Goal: Complete application form

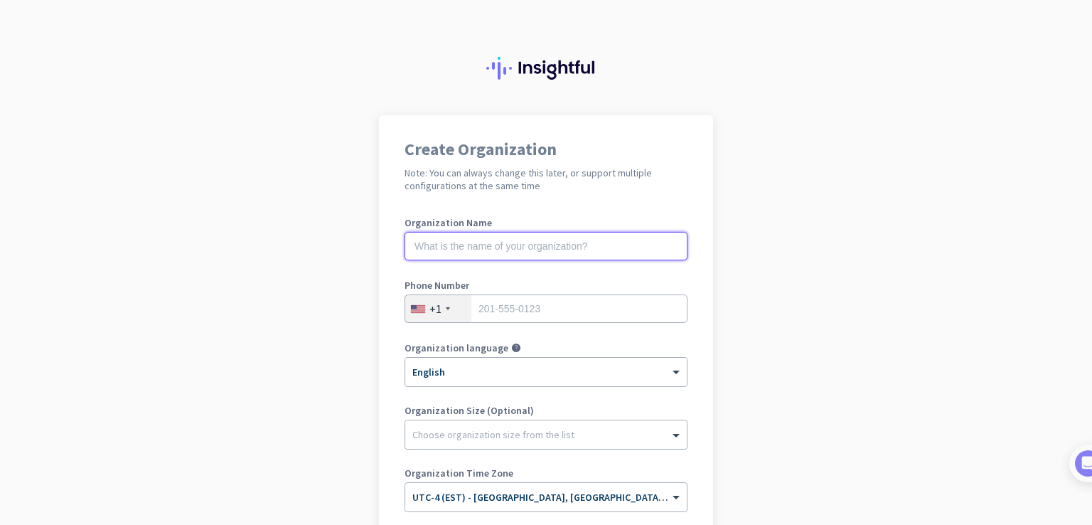
click at [609, 254] on input "text" at bounding box center [545, 246] width 283 height 28
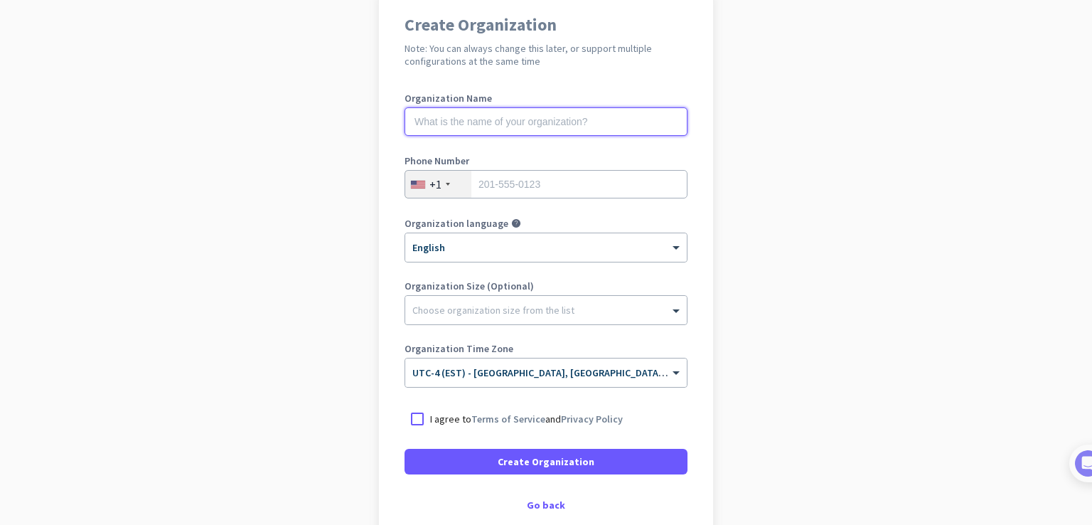
scroll to position [122, 0]
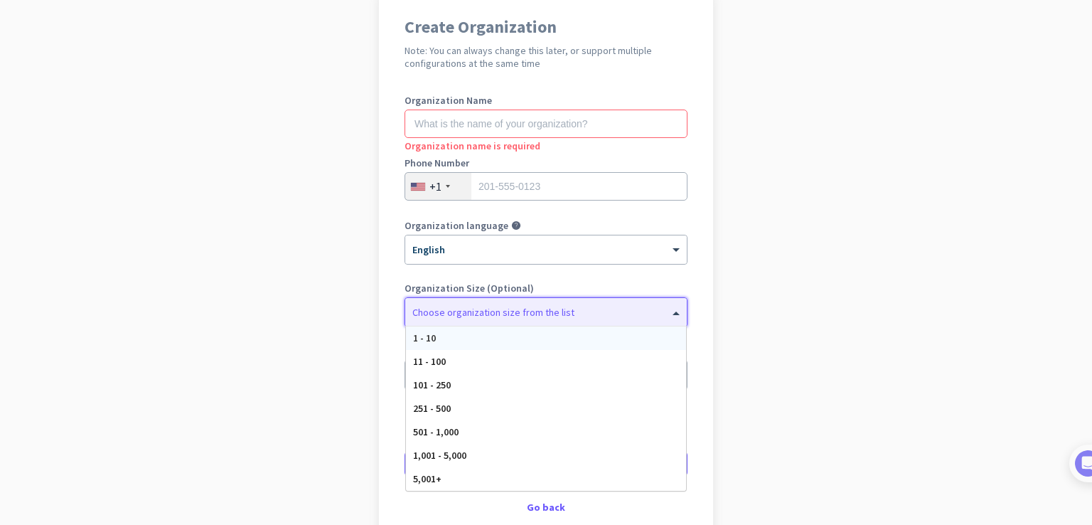
click at [577, 318] on div "Choose organization size from the list" at bounding box center [546, 312] width 282 height 28
click at [611, 291] on label "Organization Size (Optional)" at bounding box center [545, 288] width 283 height 10
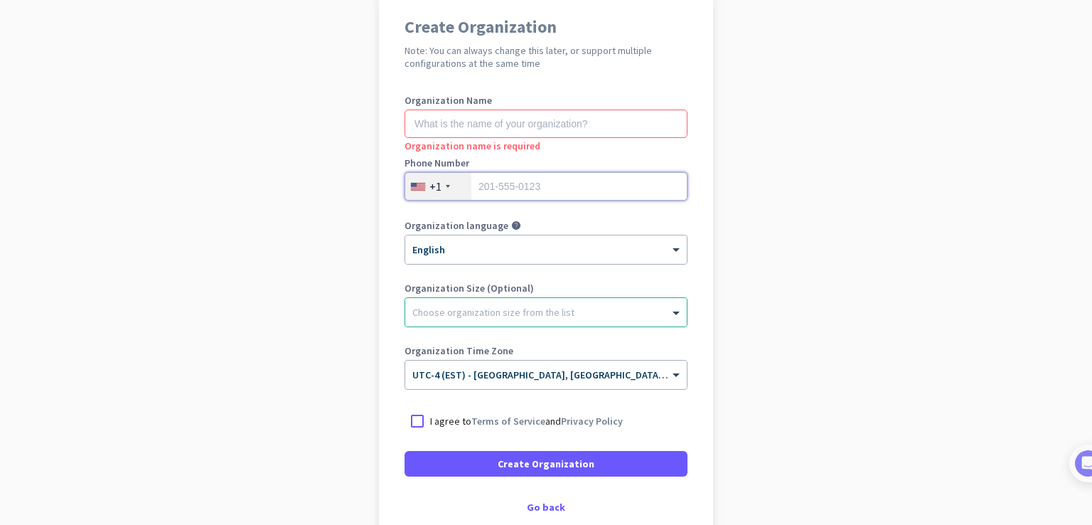
click at [558, 193] on input "tel" at bounding box center [545, 186] width 283 height 28
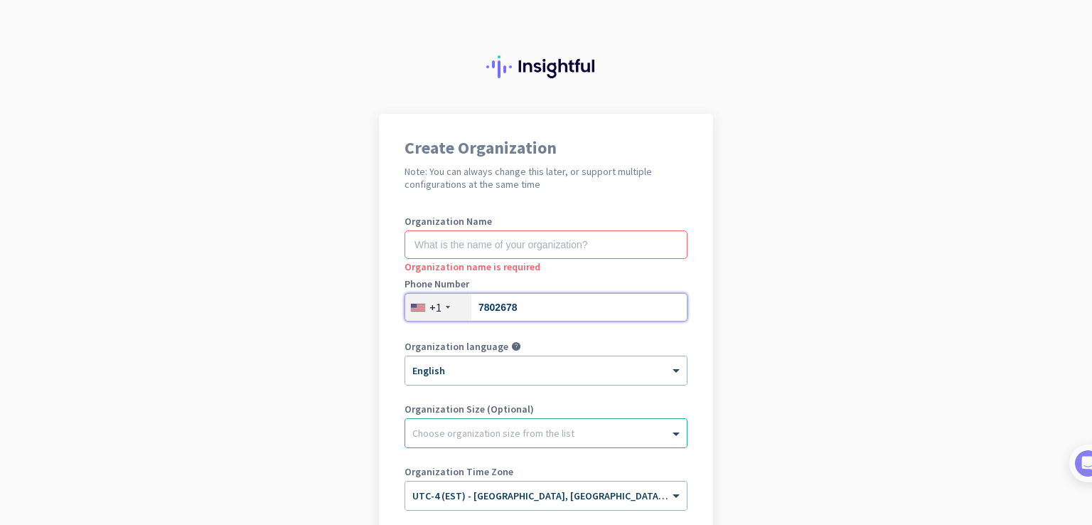
type input "7802678"
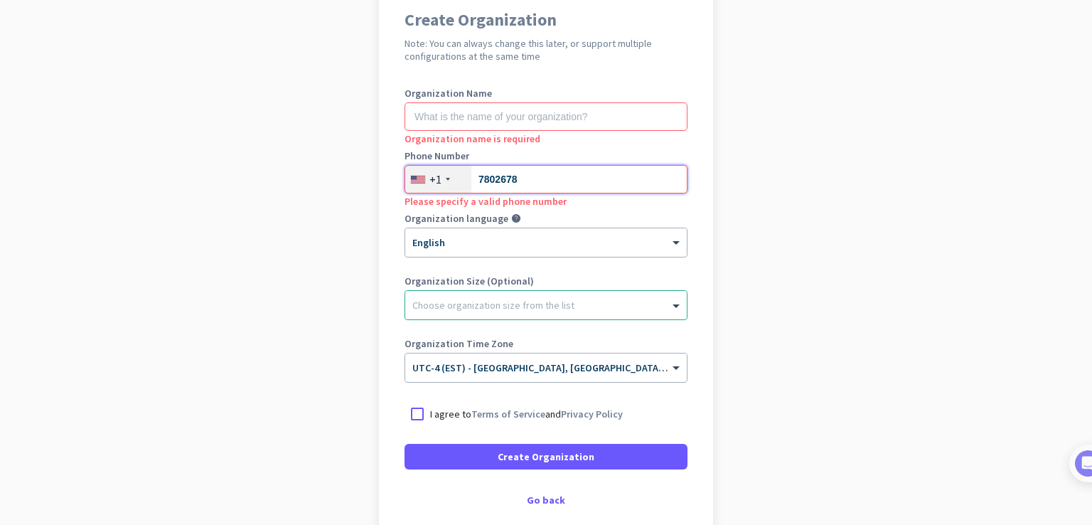
scroll to position [102, 0]
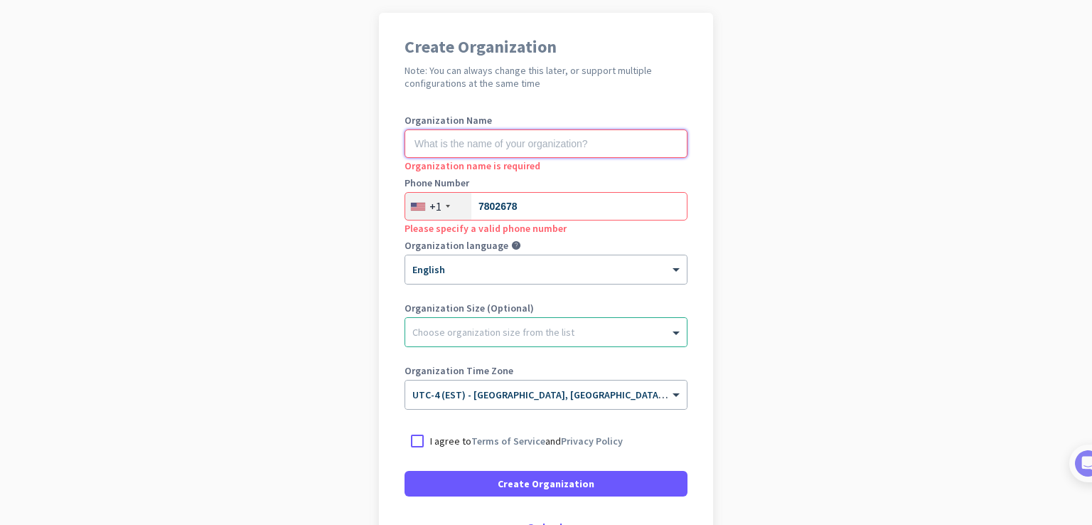
click at [466, 143] on input "text" at bounding box center [545, 143] width 283 height 28
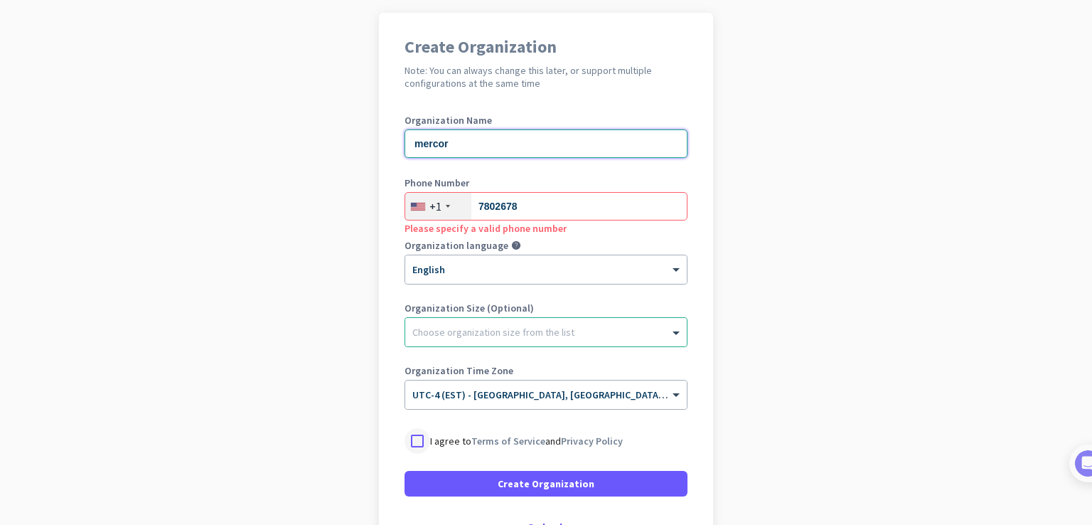
type input "mercor"
click at [418, 444] on div at bounding box center [417, 441] width 26 height 26
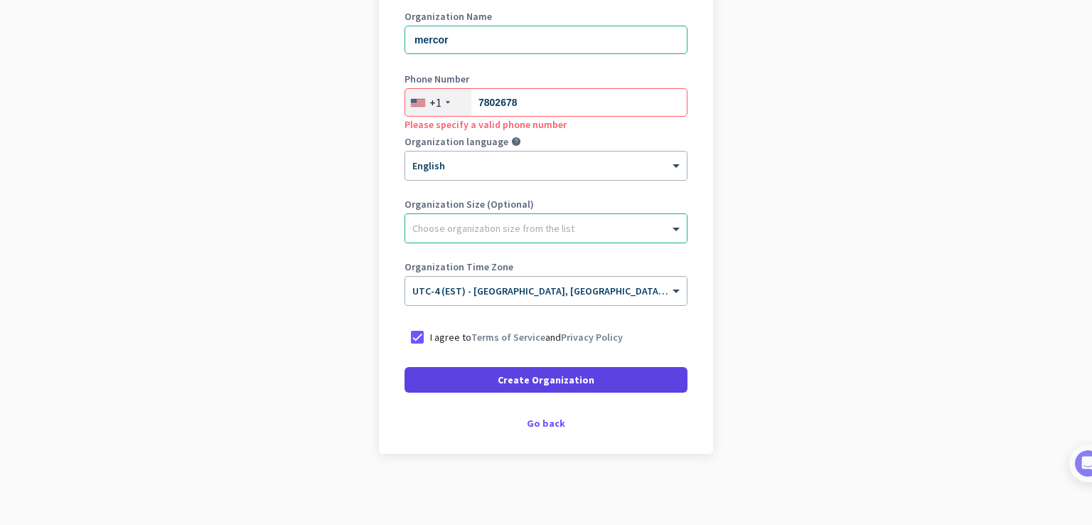
scroll to position [134, 0]
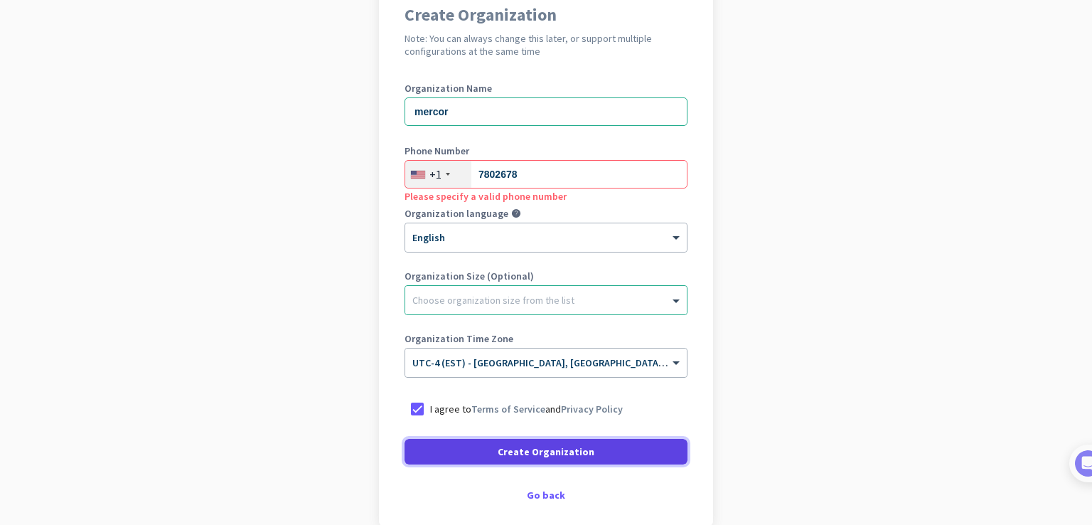
click at [473, 447] on span at bounding box center [545, 451] width 283 height 34
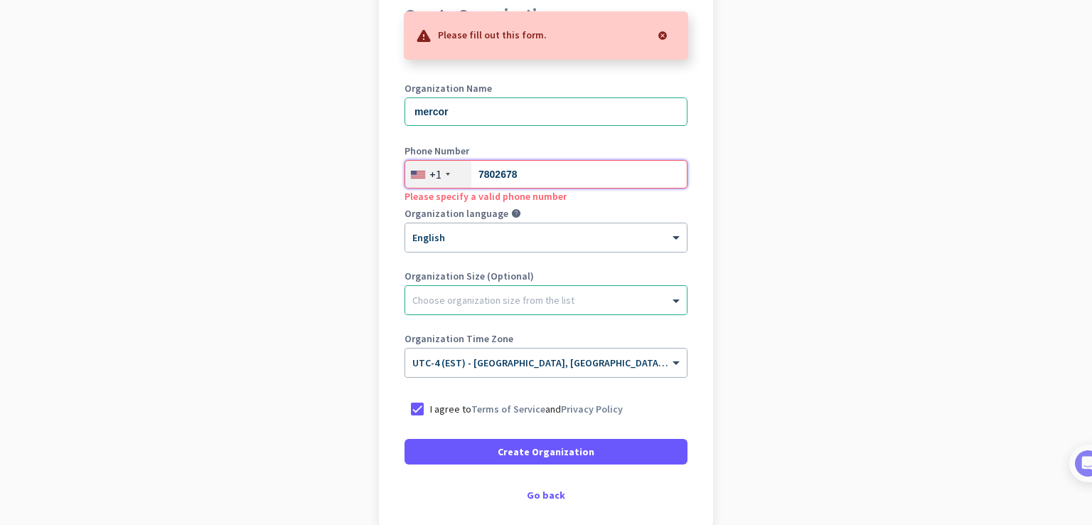
click at [523, 171] on input "7802678" at bounding box center [545, 174] width 283 height 28
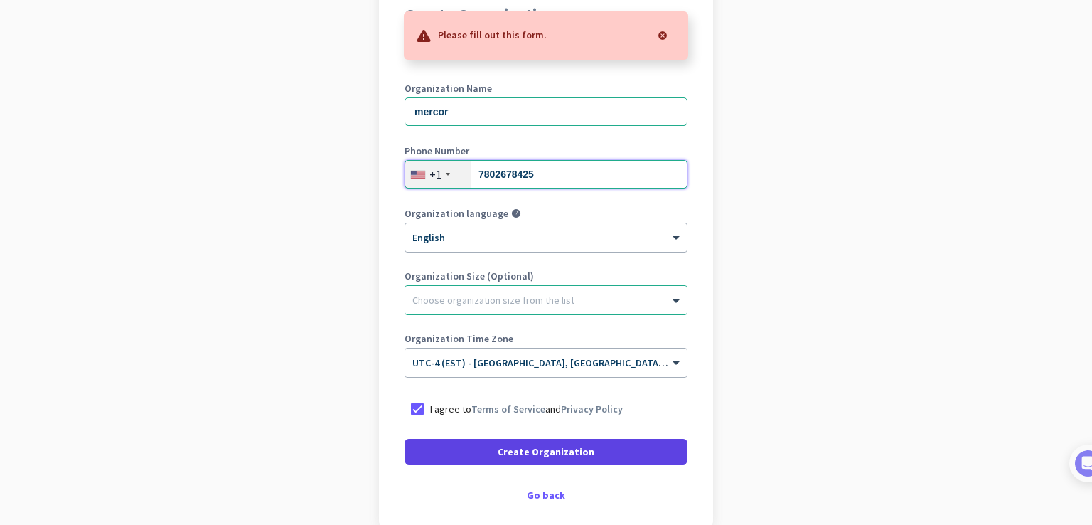
type input "7802678425"
click at [549, 439] on span at bounding box center [545, 451] width 283 height 34
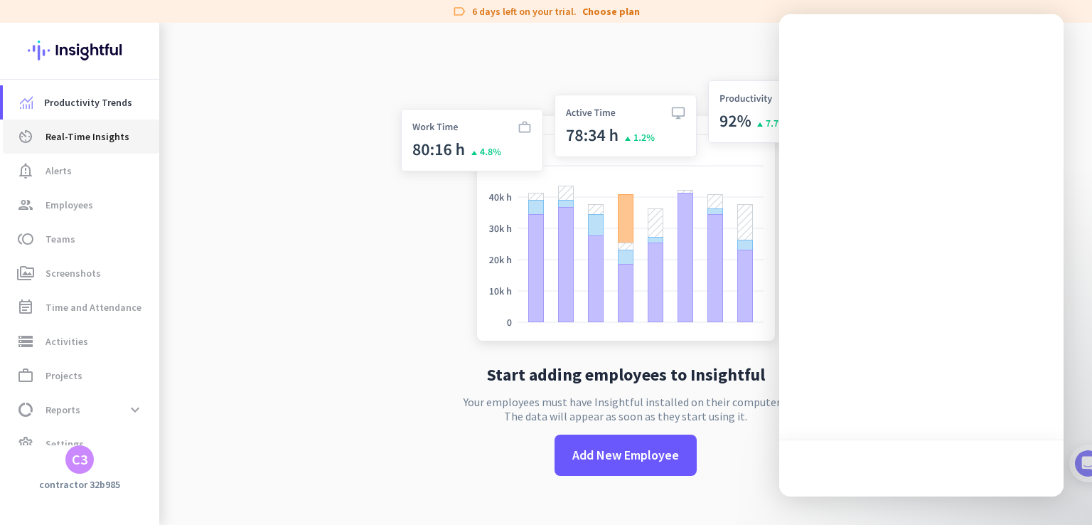
click at [85, 134] on span "Real-Time Insights" at bounding box center [87, 136] width 84 height 17
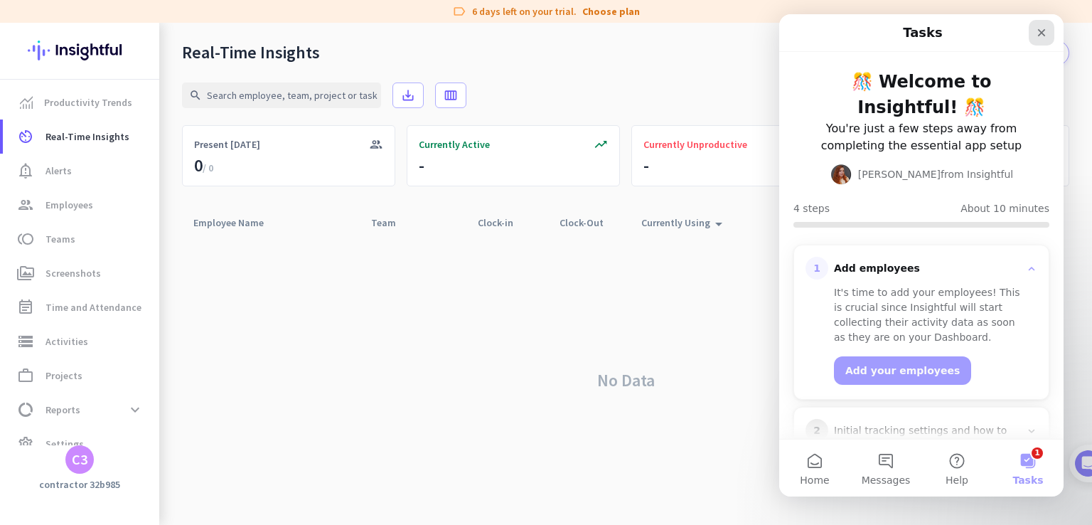
click at [1043, 31] on icon "Close" at bounding box center [1042, 33] width 8 height 8
